Goal: Task Accomplishment & Management: Complete application form

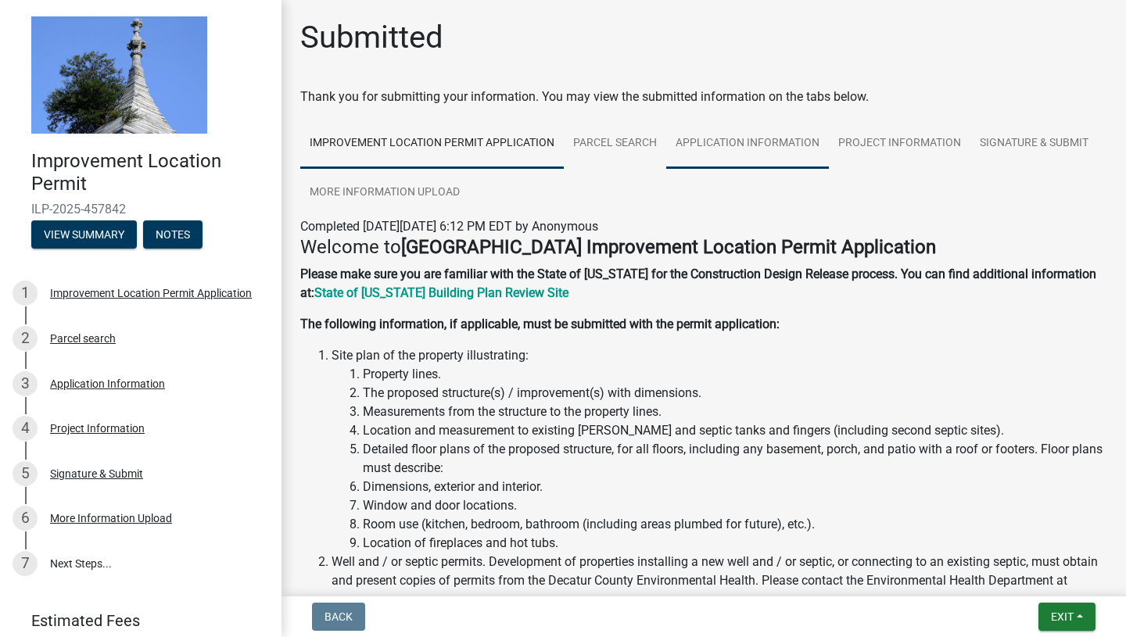
click at [746, 144] on link "Application Information" at bounding box center [747, 144] width 163 height 50
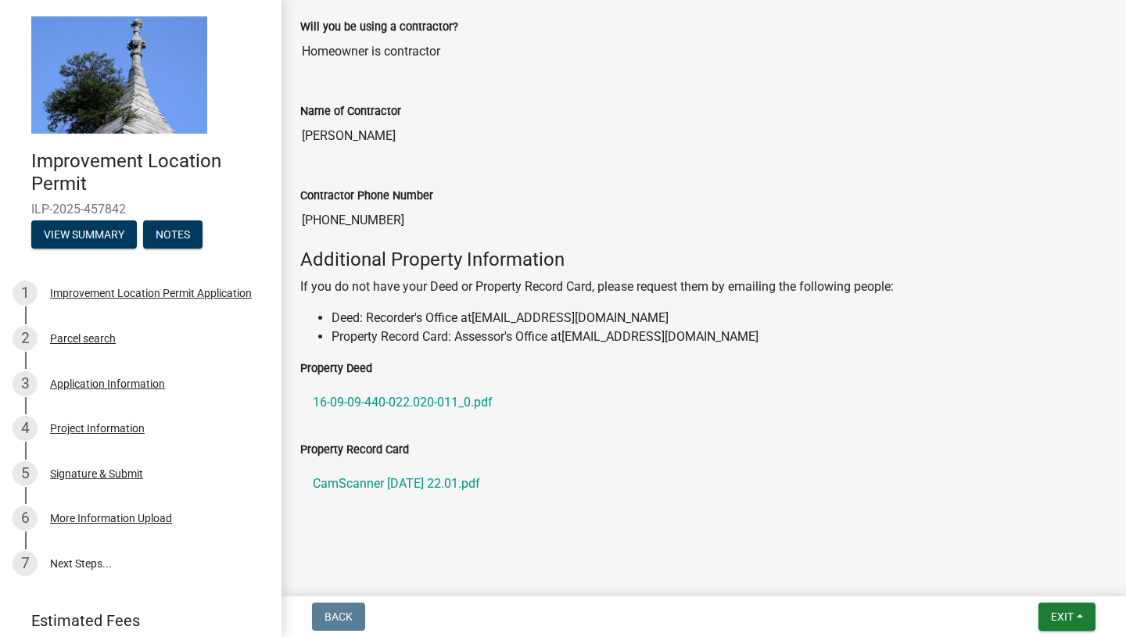
scroll to position [1032, 0]
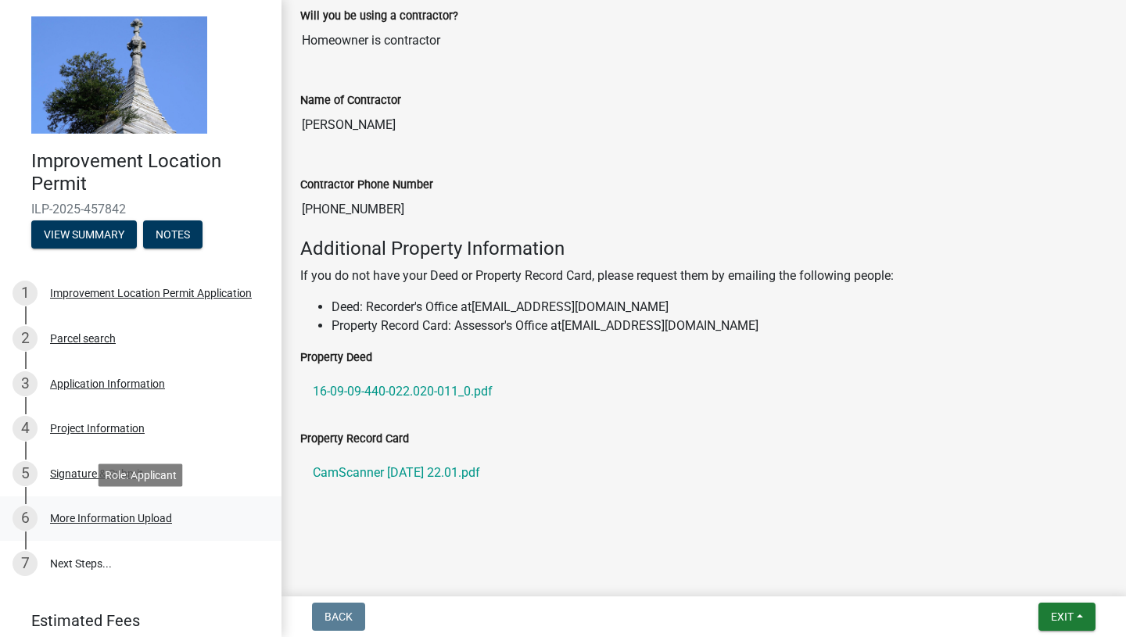
click at [142, 517] on div "More Information Upload" at bounding box center [111, 518] width 122 height 11
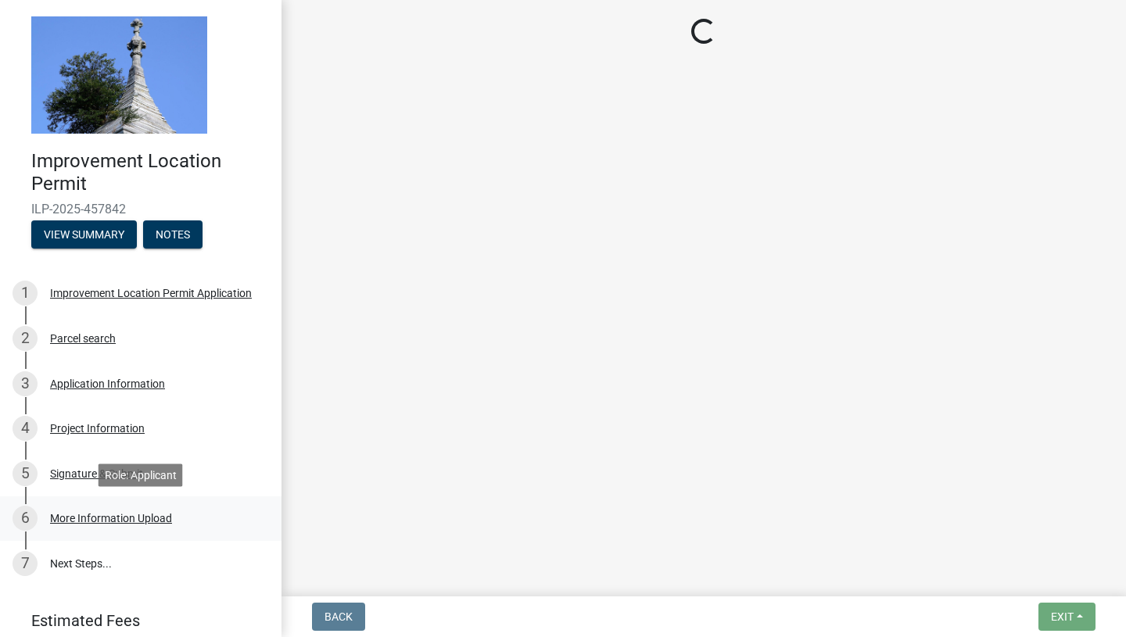
scroll to position [0, 0]
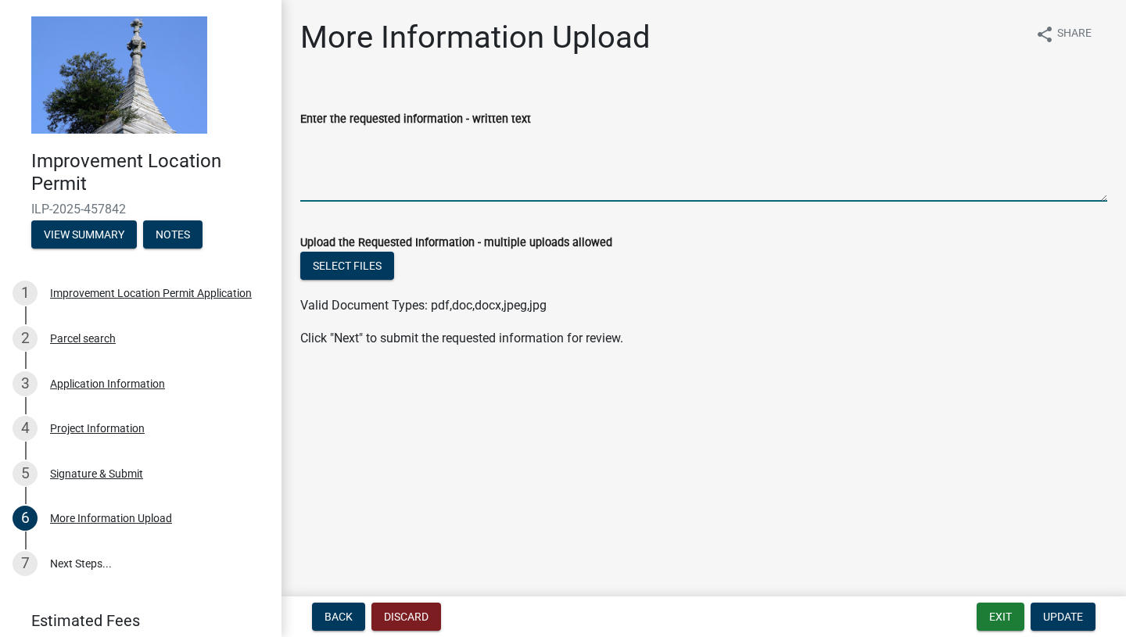
click at [443, 153] on textarea "Enter the requested information - written text" at bounding box center [703, 164] width 807 height 73
click at [179, 237] on button "Notes" at bounding box center [172, 234] width 59 height 28
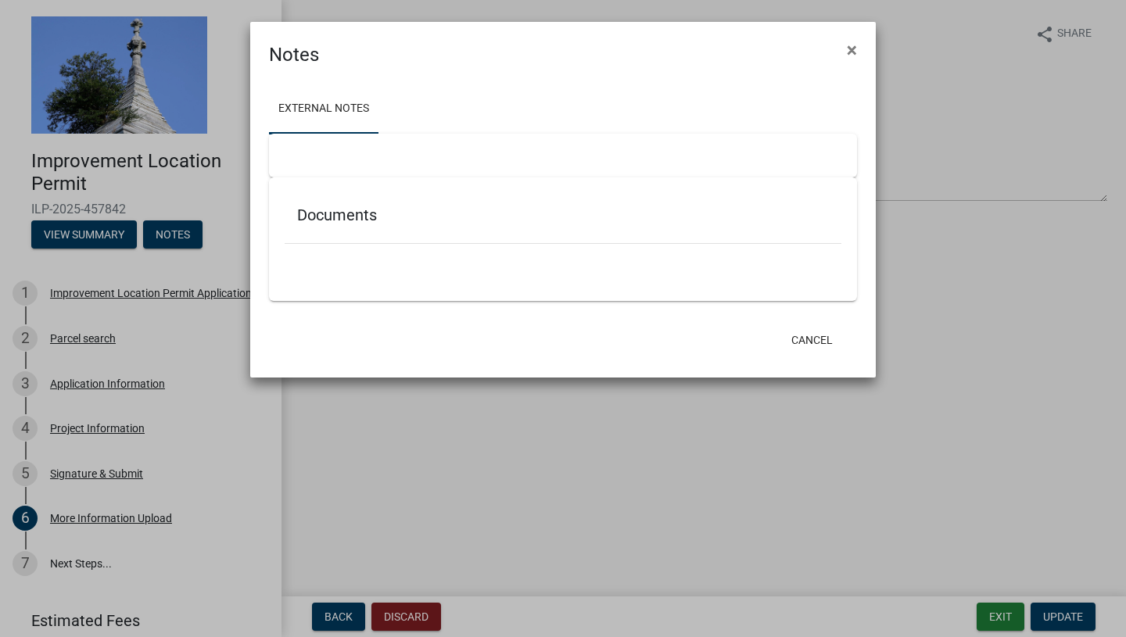
click at [357, 106] on link "External Notes" at bounding box center [323, 109] width 109 height 50
click at [854, 52] on span "×" at bounding box center [852, 50] width 10 height 22
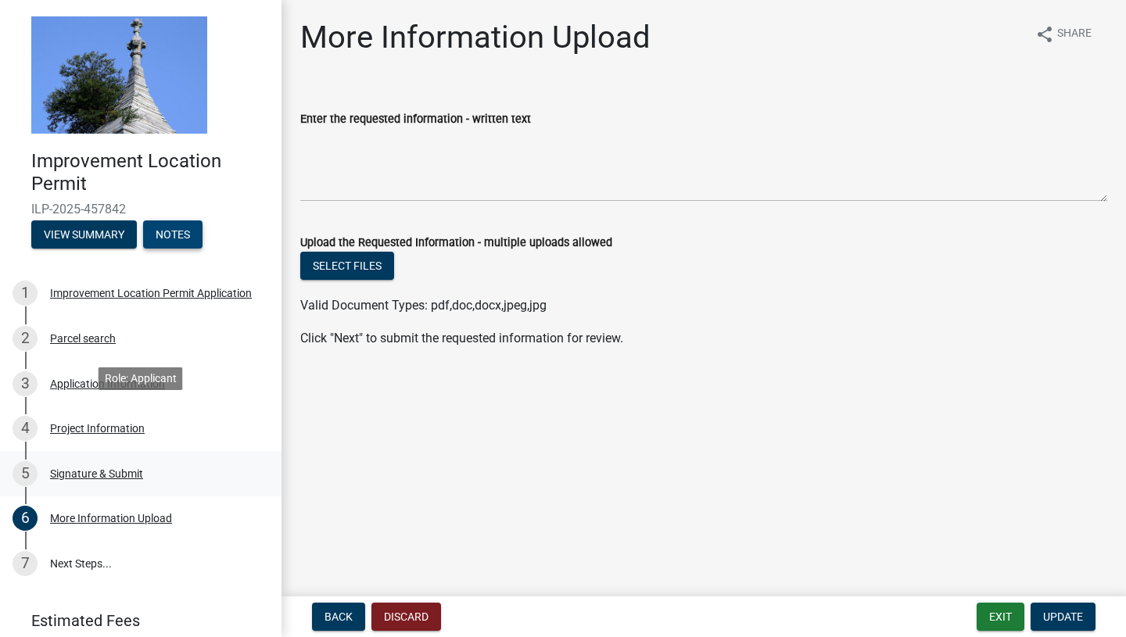
scroll to position [59, 0]
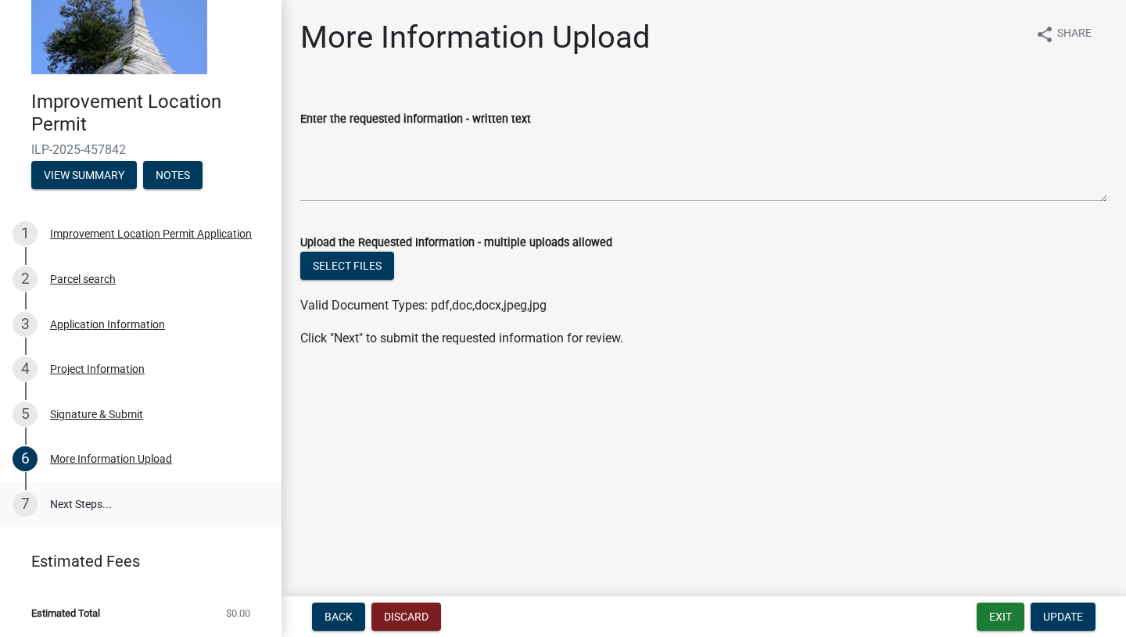
click at [79, 507] on link "7 Next Steps..." at bounding box center [140, 504] width 281 height 45
click at [102, 457] on div "More Information Upload" at bounding box center [111, 458] width 122 height 11
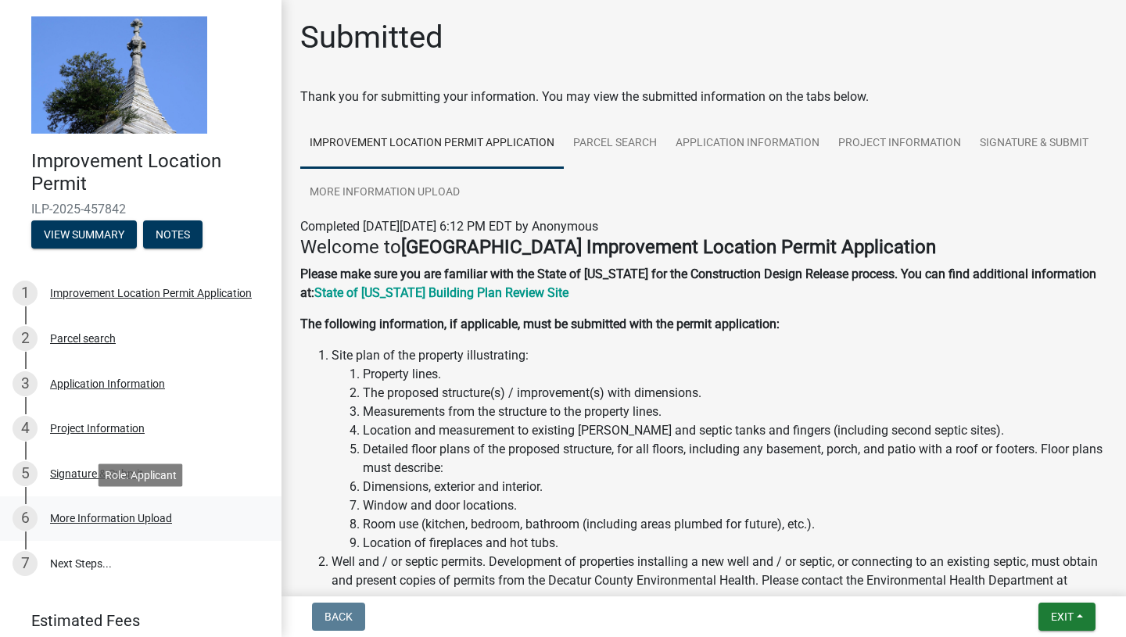
click at [100, 518] on div "More Information Upload" at bounding box center [111, 518] width 122 height 11
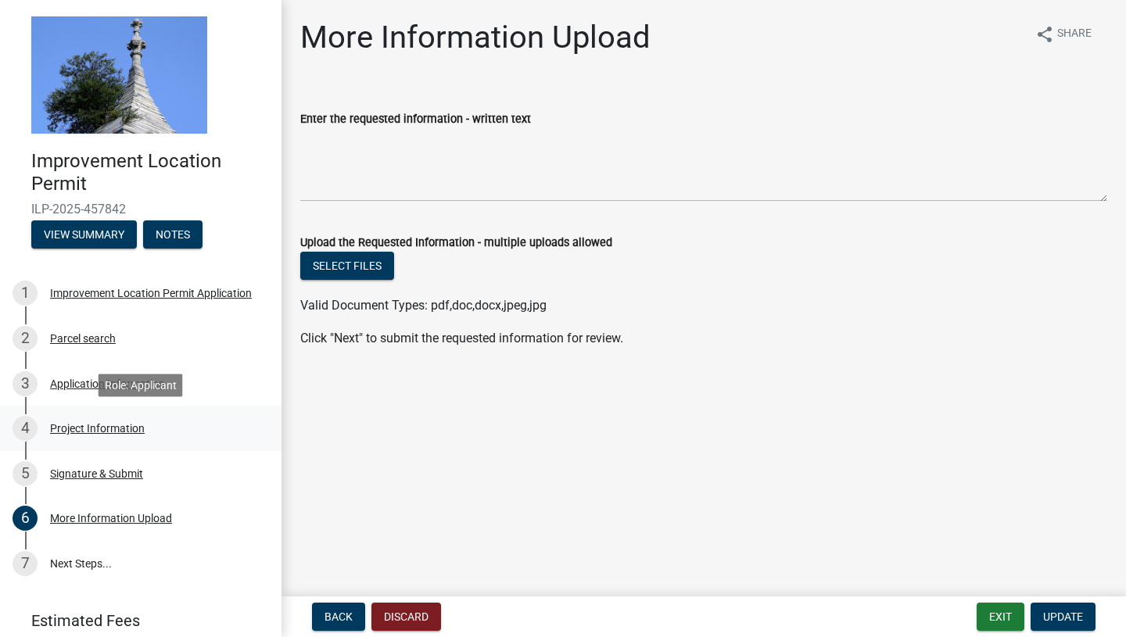
click at [90, 428] on div "Project Information" at bounding box center [97, 428] width 95 height 11
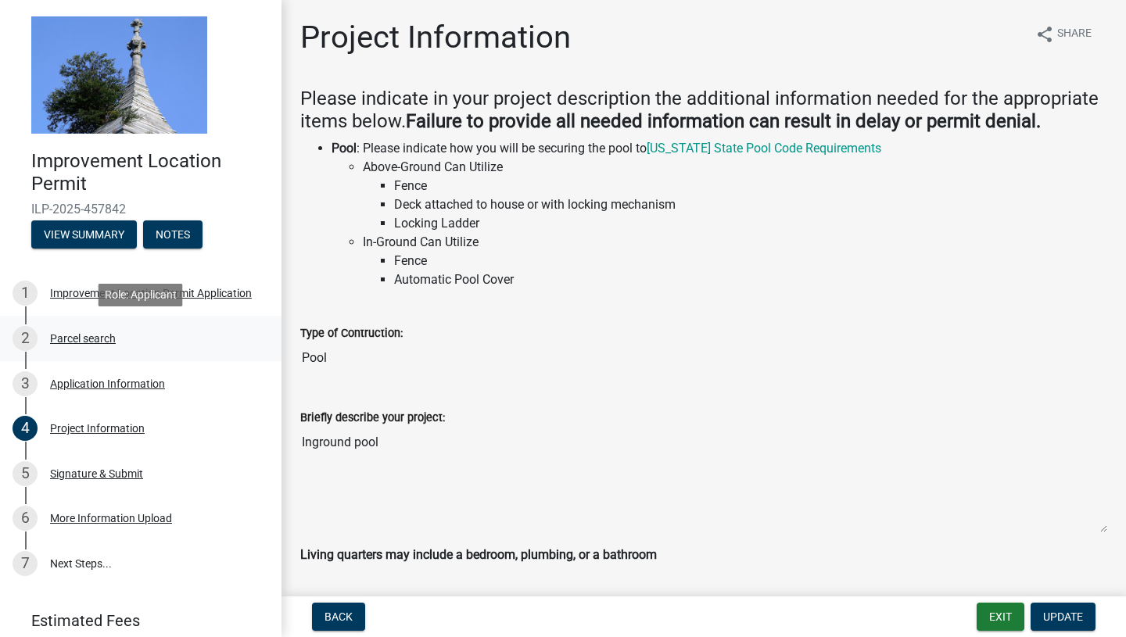
click at [93, 339] on div "Parcel search" at bounding box center [83, 338] width 66 height 11
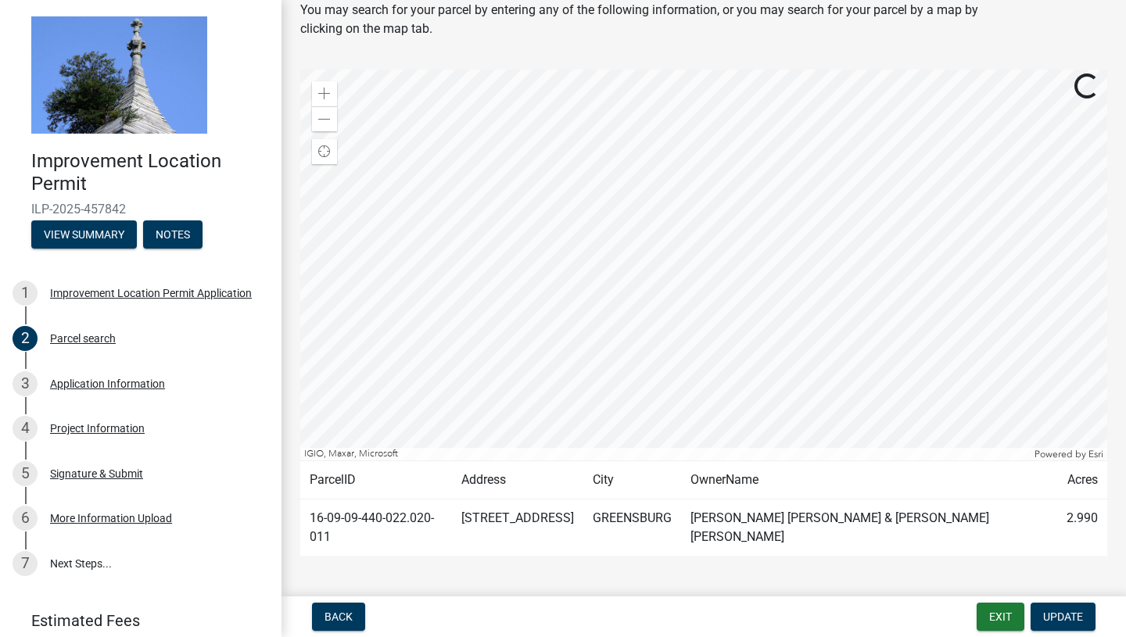
scroll to position [63, 0]
click at [105, 382] on div "Application Information" at bounding box center [107, 383] width 115 height 11
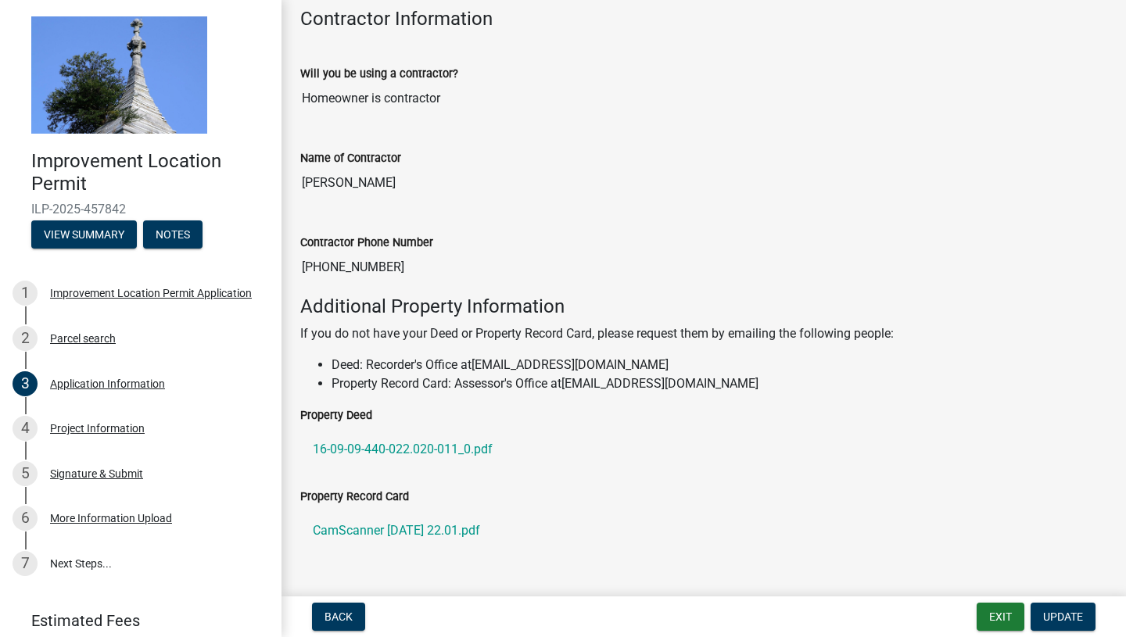
scroll to position [865, 0]
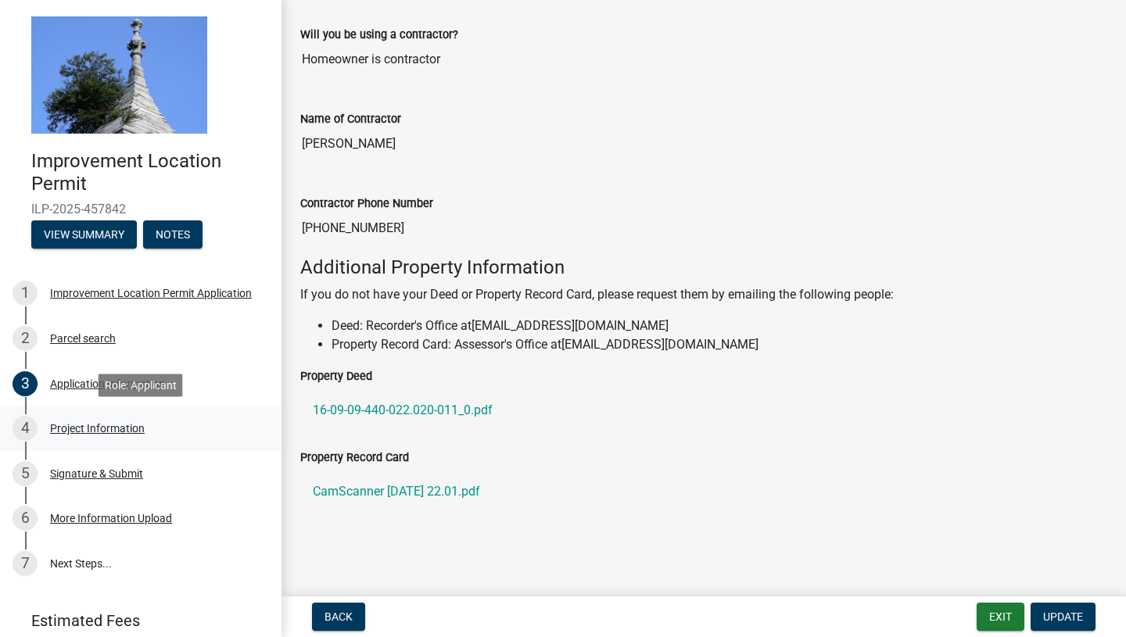
click at [108, 430] on div "Project Information" at bounding box center [97, 428] width 95 height 11
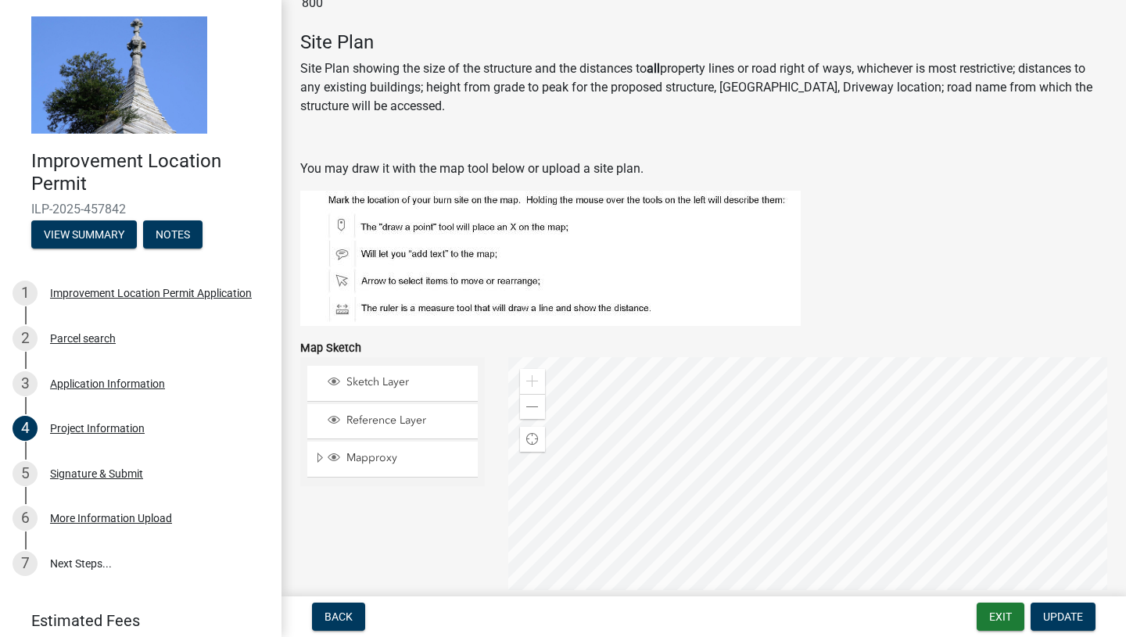
scroll to position [1013, 0]
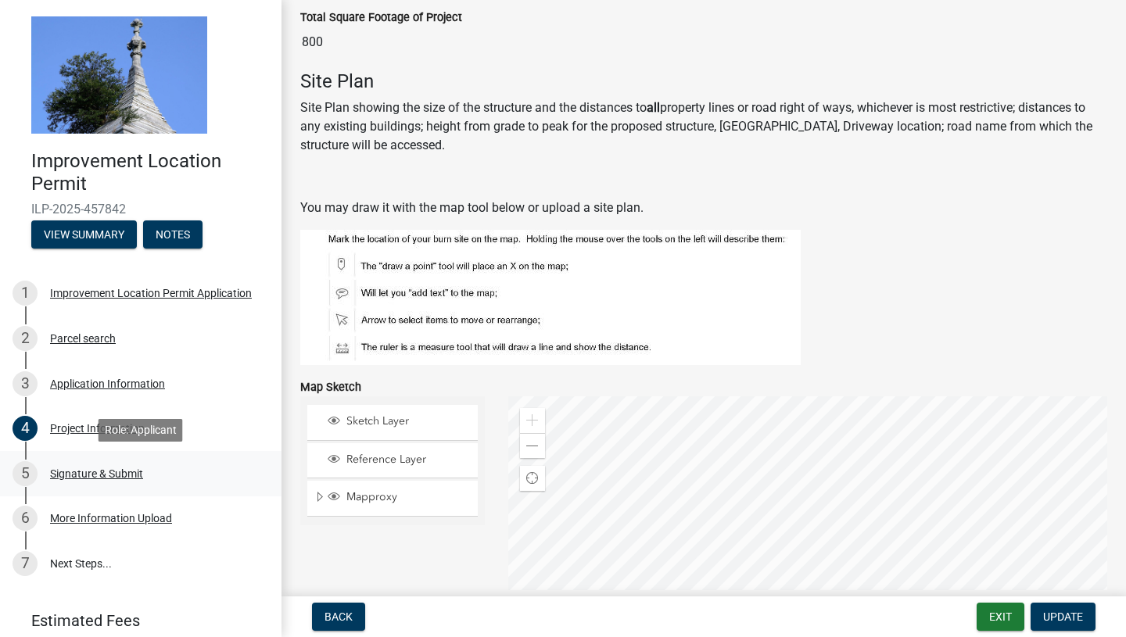
click at [127, 469] on div "Signature & Submit" at bounding box center [96, 473] width 93 height 11
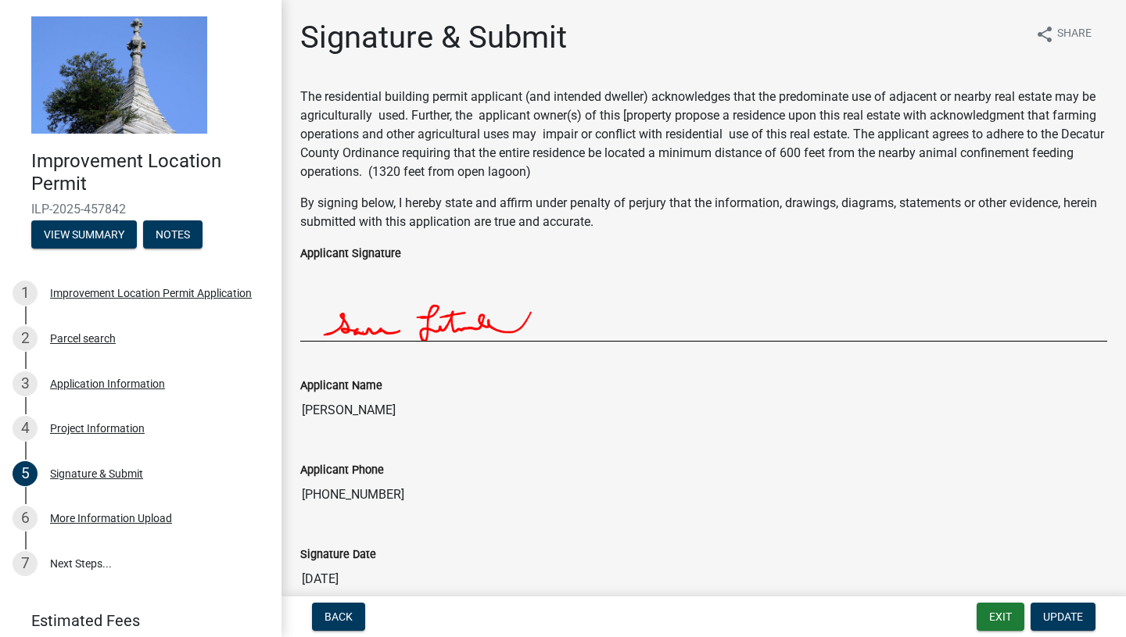
scroll to position [78, 0]
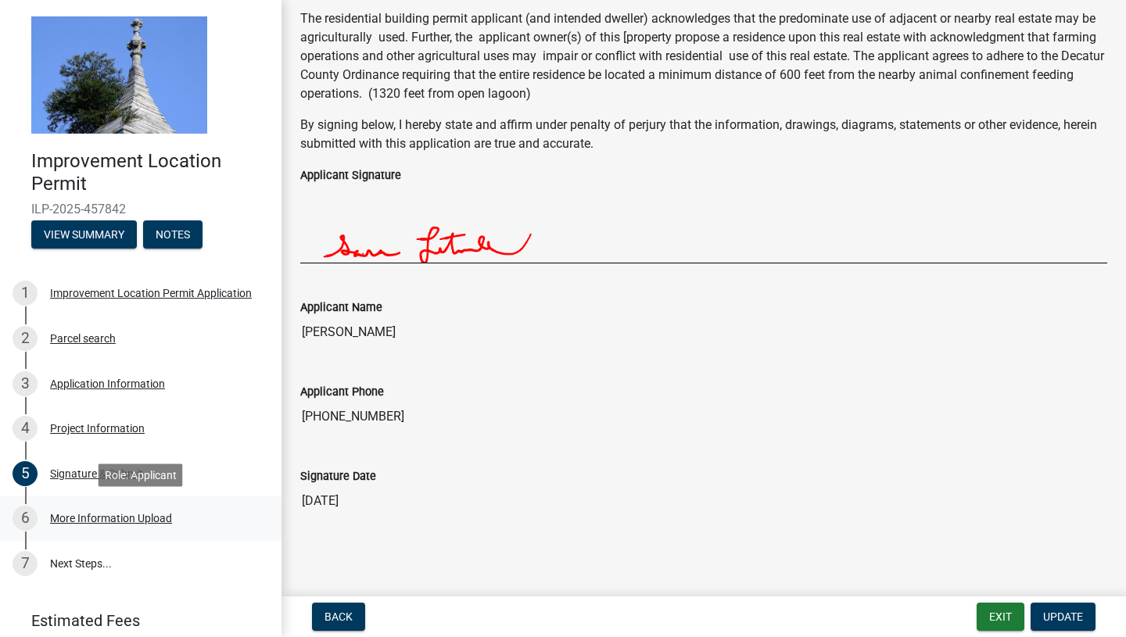
click at [109, 519] on div "More Information Upload" at bounding box center [111, 518] width 122 height 11
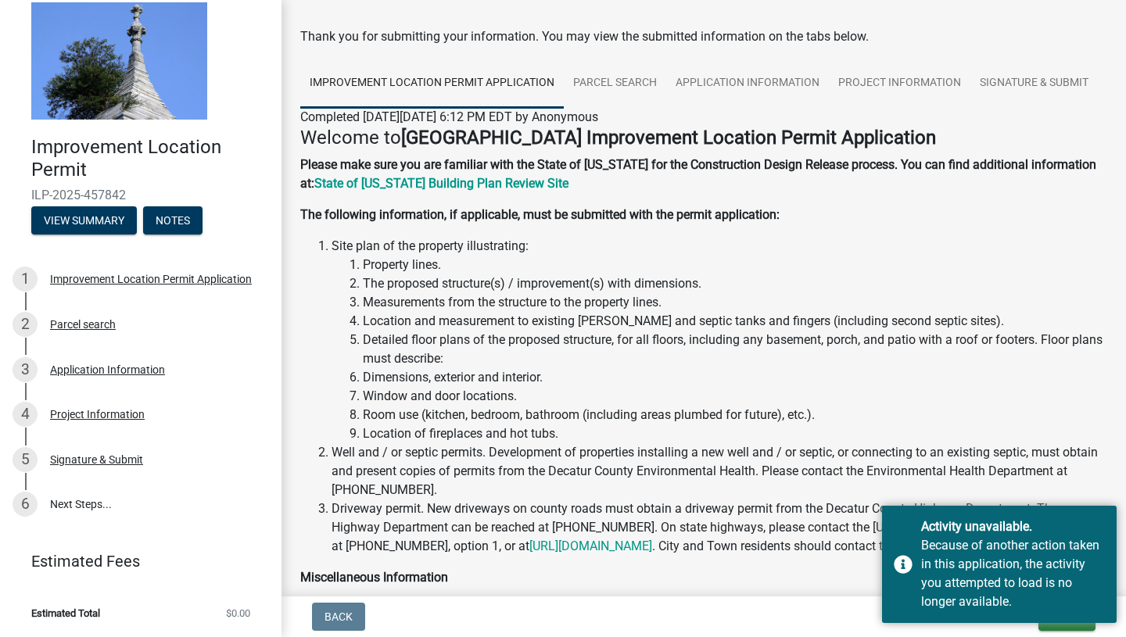
scroll to position [0, 0]
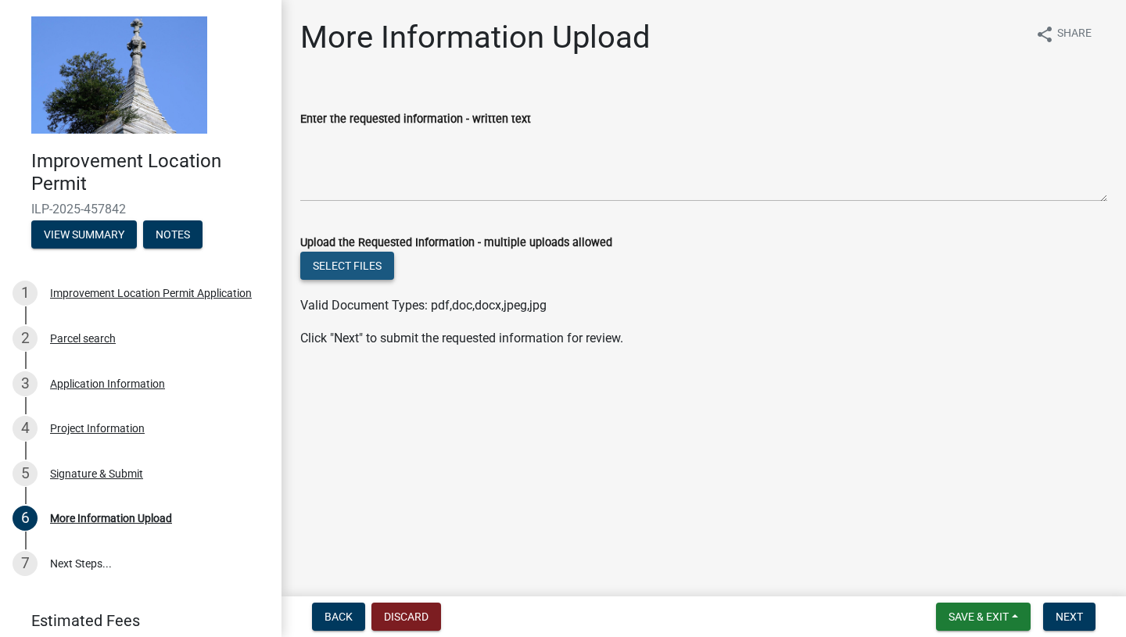
click at [360, 263] on button "Select files" at bounding box center [347, 266] width 94 height 28
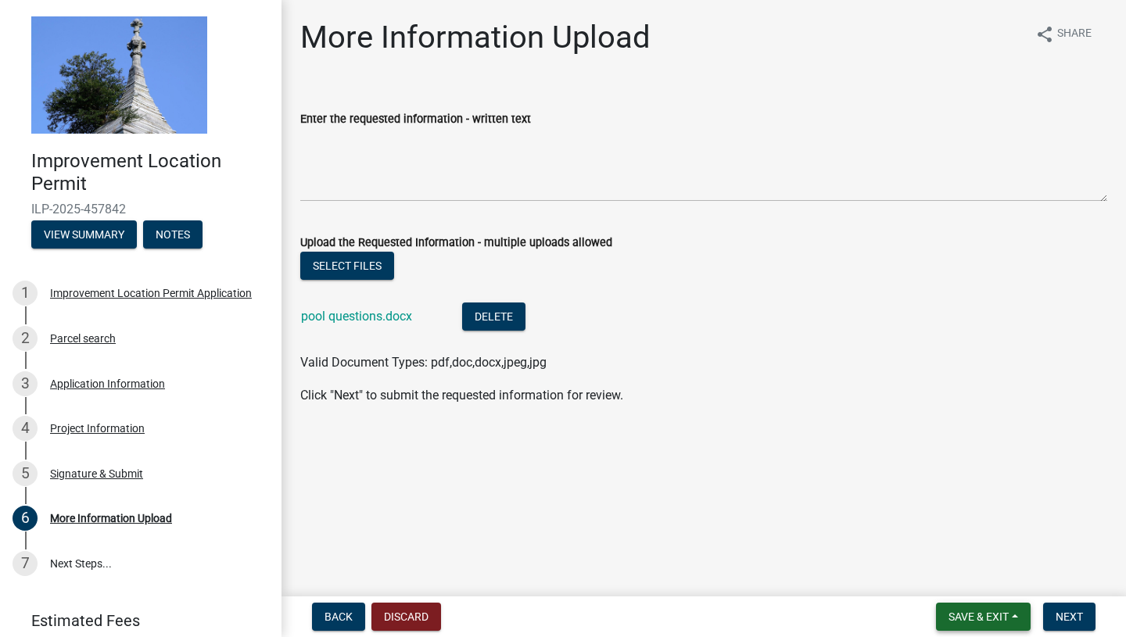
click at [978, 616] on span "Save & Exit" at bounding box center [978, 617] width 60 height 13
click at [964, 578] on button "Save & Exit" at bounding box center [967, 576] width 125 height 38
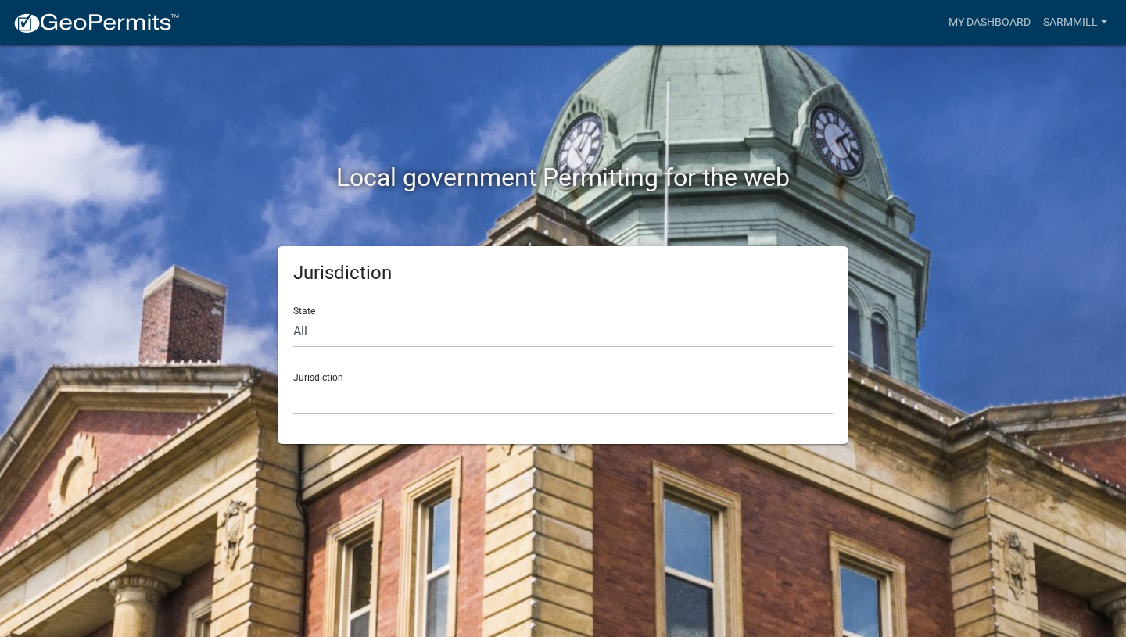
click at [329, 404] on select "Custer County, Colorado Cook County, Georgia Crawford County, Georgia Gilmer Co…" at bounding box center [562, 398] width 539 height 32
click at [1068, 24] on link "Sarmmill" at bounding box center [1075, 23] width 77 height 30
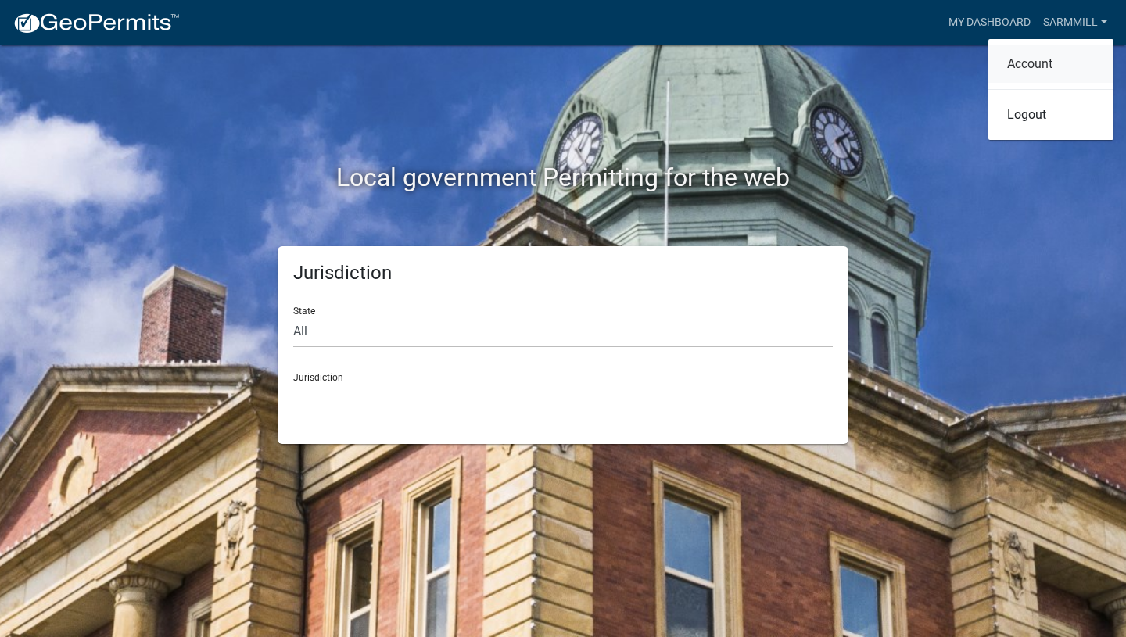
click at [1031, 59] on link "Account" at bounding box center [1050, 64] width 125 height 38
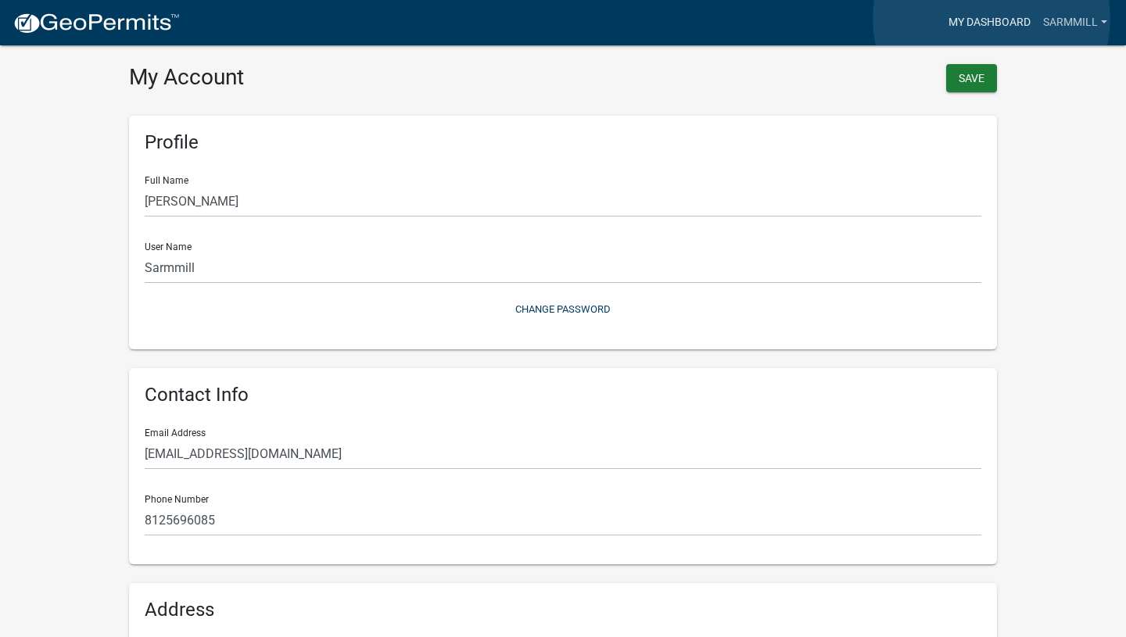
click at [991, 19] on link "My Dashboard" at bounding box center [989, 23] width 95 height 30
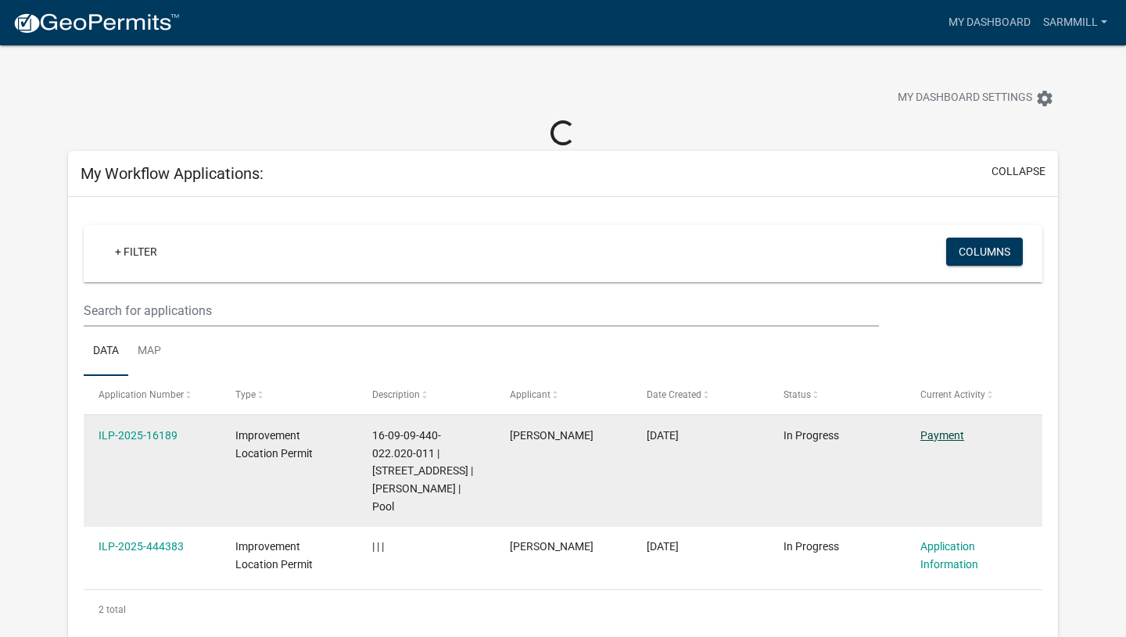
click at [951, 435] on link "Payment" at bounding box center [942, 435] width 44 height 13
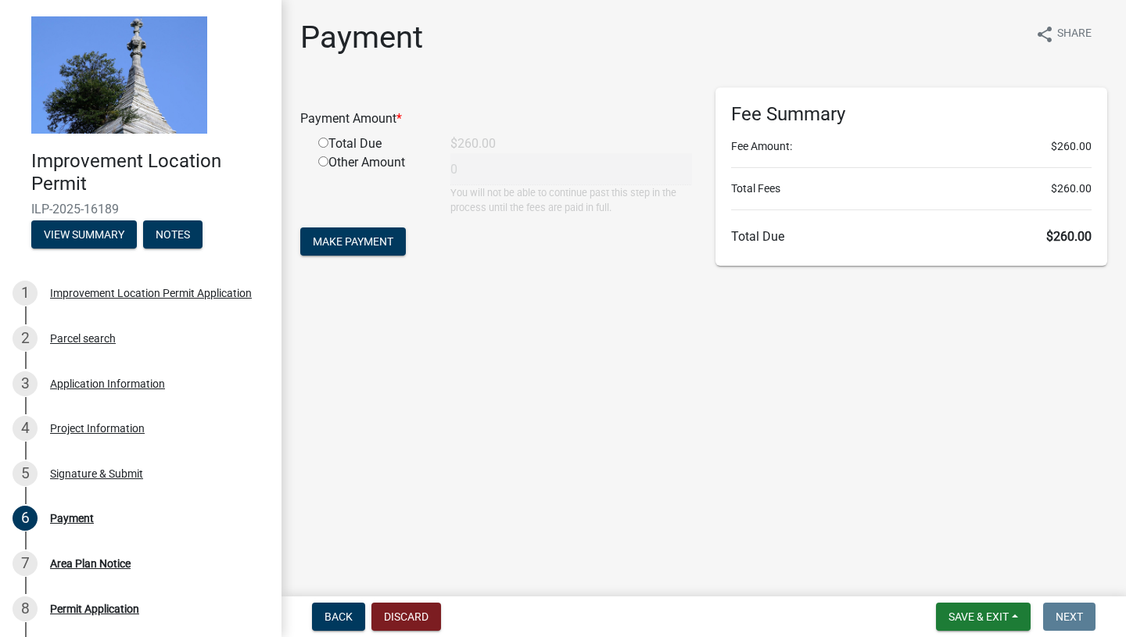
click at [323, 142] on input "radio" at bounding box center [323, 143] width 10 height 10
radio input "true"
type input "260"
click at [358, 238] on span "Make Payment" at bounding box center [353, 241] width 81 height 13
